Goal: Check status

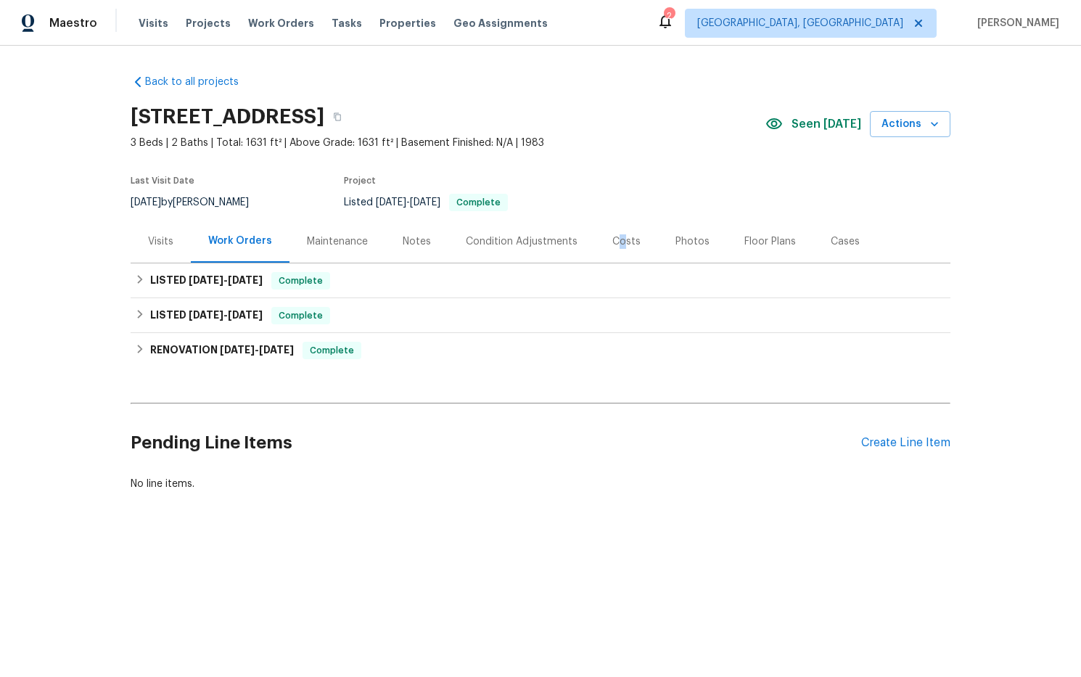
click at [618, 242] on div "Costs" at bounding box center [626, 241] width 28 height 15
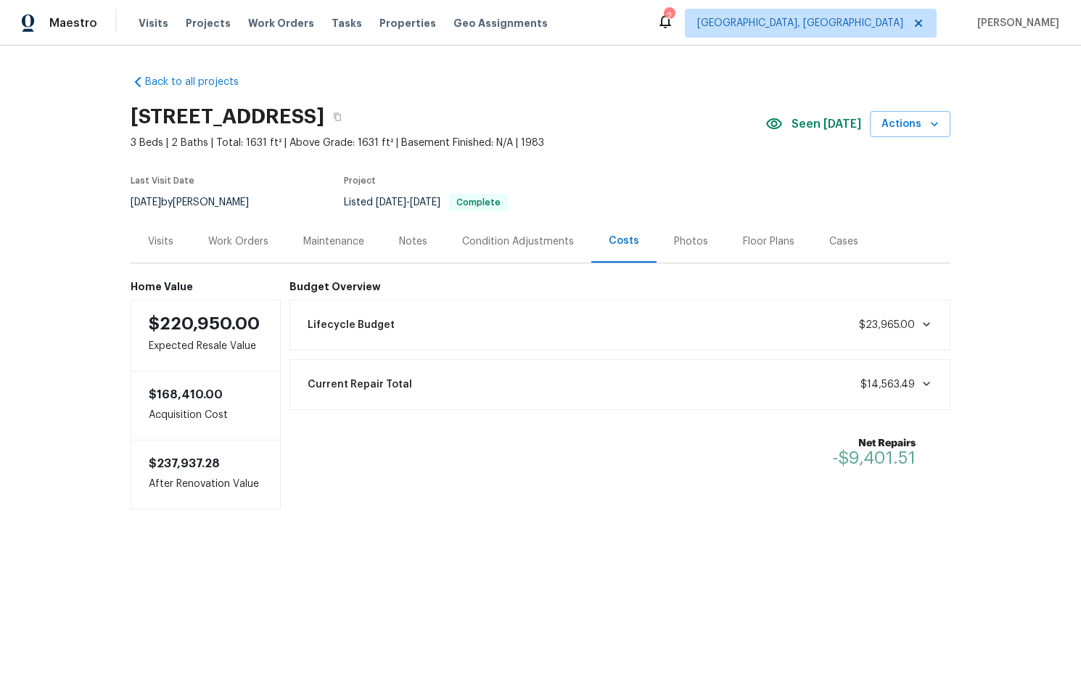
drag, startPoint x: 544, startPoint y: 297, endPoint x: 566, endPoint y: 187, distance: 111.9
click at [544, 297] on div "Budget Overview Lifecycle Budget $23,965.00 Current Repair Total $14,563.49 Net…" at bounding box center [621, 395] width 662 height 229
click at [393, 380] on span "Current Repair Total" at bounding box center [360, 384] width 104 height 15
